Goal: Information Seeking & Learning: Understand process/instructions

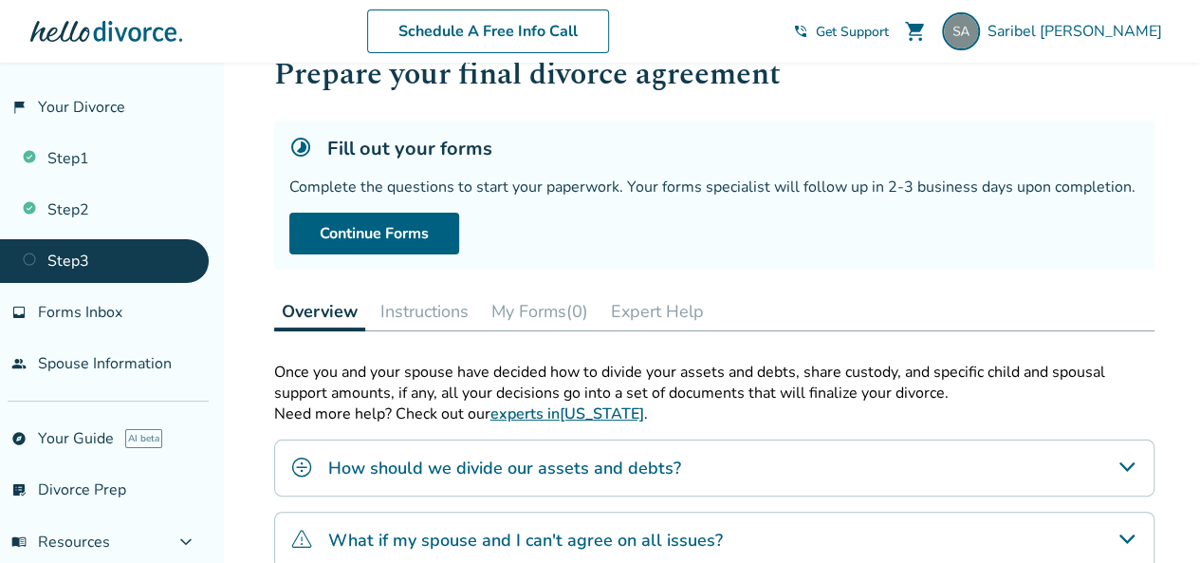
scroll to position [285, 0]
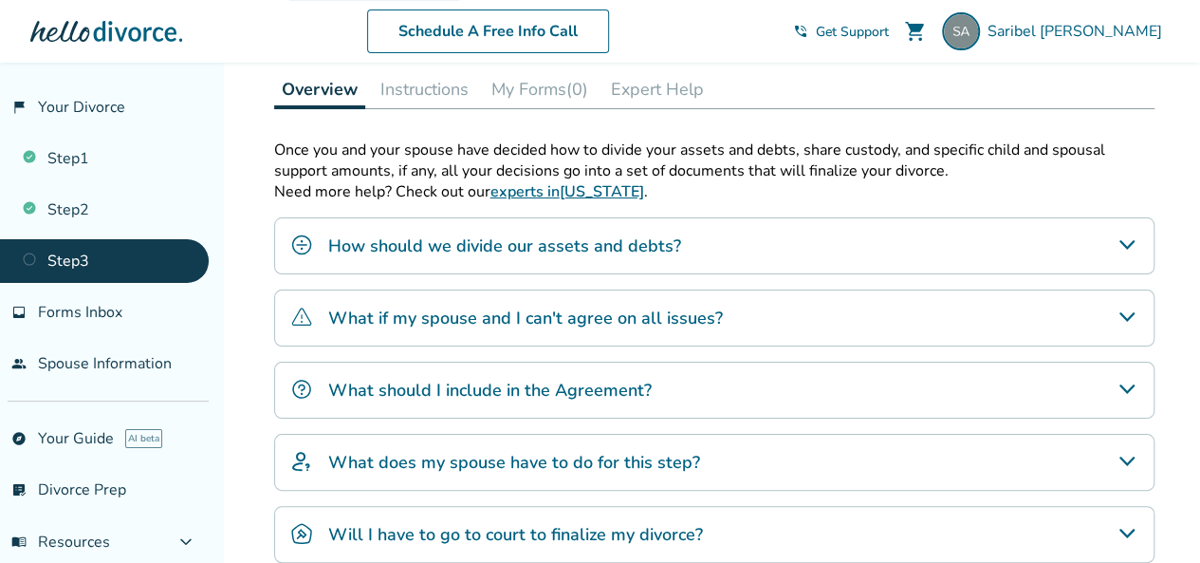
click at [459, 244] on h4 "How should we divide our assets and debts?" at bounding box center [504, 245] width 353 height 25
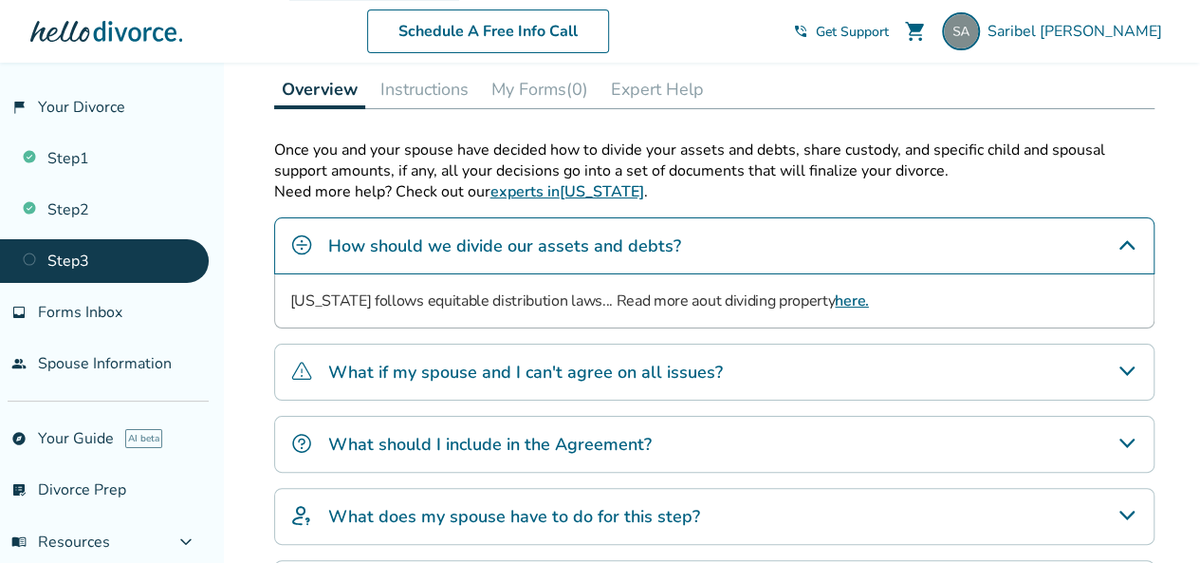
click at [459, 244] on h4 "How should we divide our assets and debts?" at bounding box center [504, 245] width 353 height 25
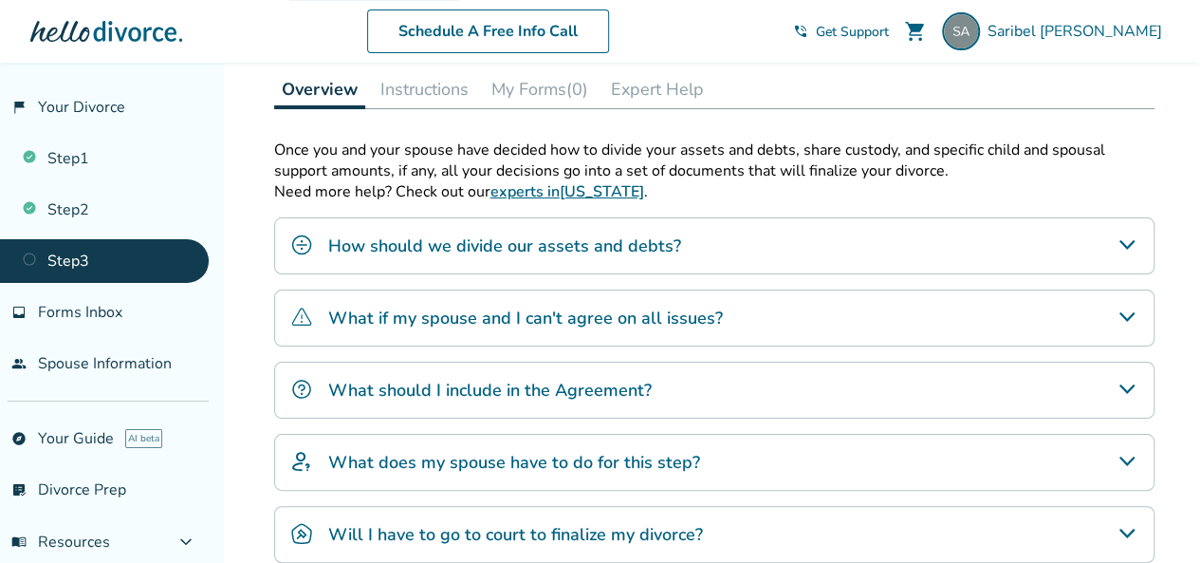
click at [429, 386] on h4 "What should I include in the Agreement?" at bounding box center [490, 390] width 324 height 25
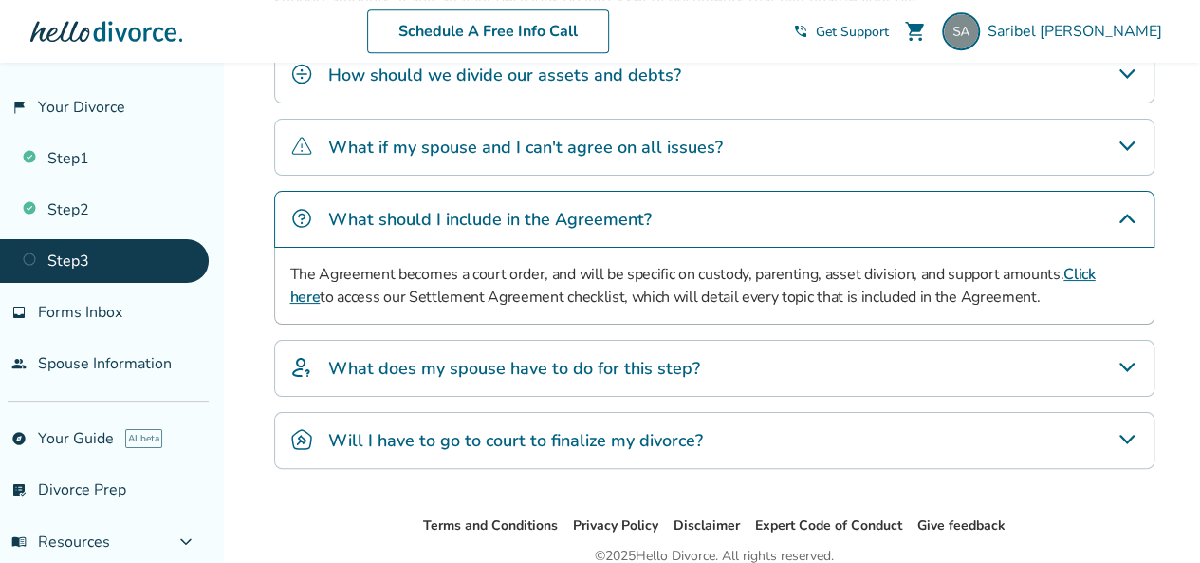
scroll to position [474, 0]
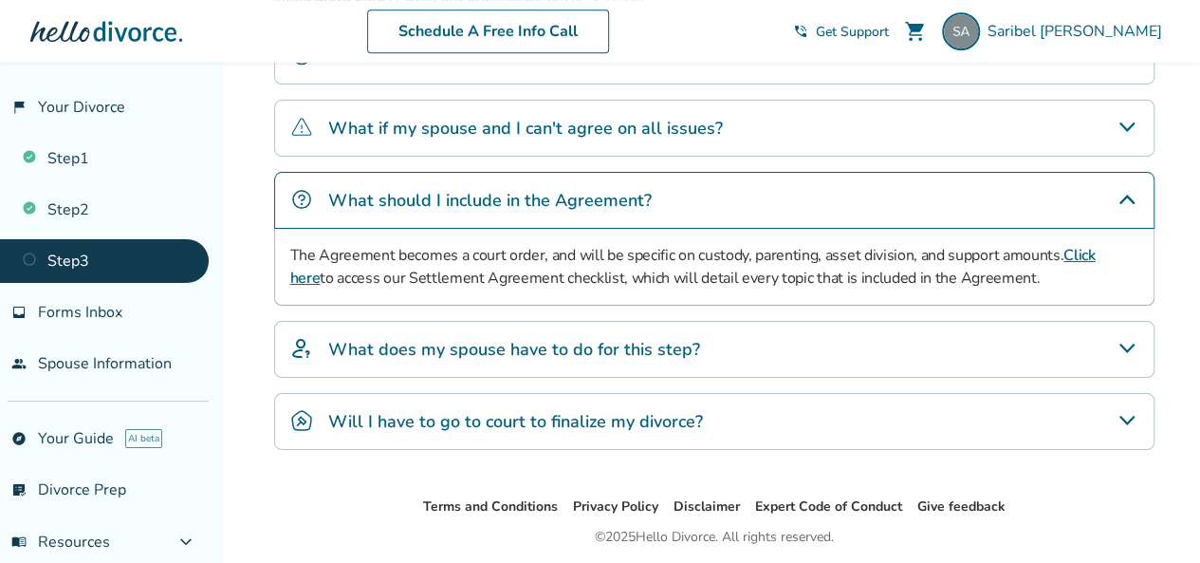
click at [1086, 248] on link "Click here" at bounding box center [693, 267] width 806 height 44
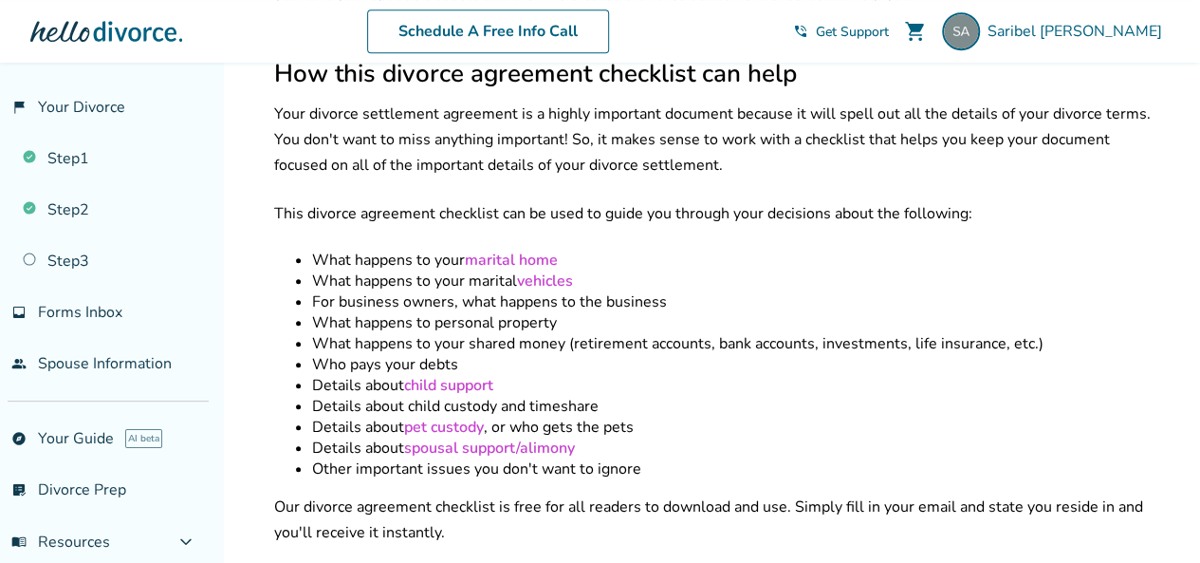
scroll to position [474, 0]
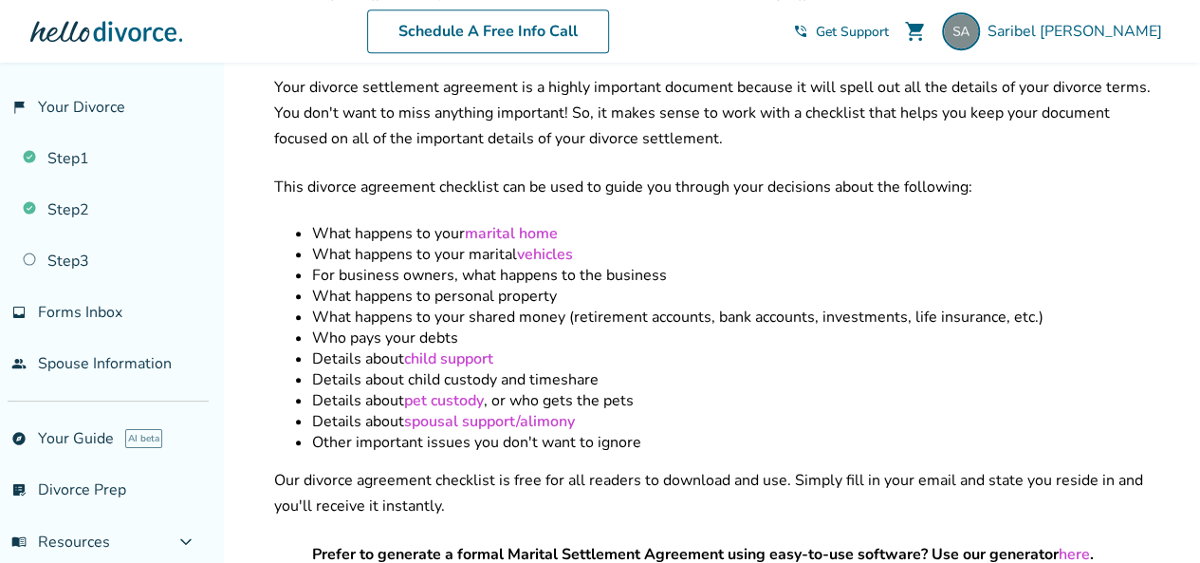
click at [451, 348] on link "child support" at bounding box center [448, 358] width 89 height 21
